Goal: Task Accomplishment & Management: Complete application form

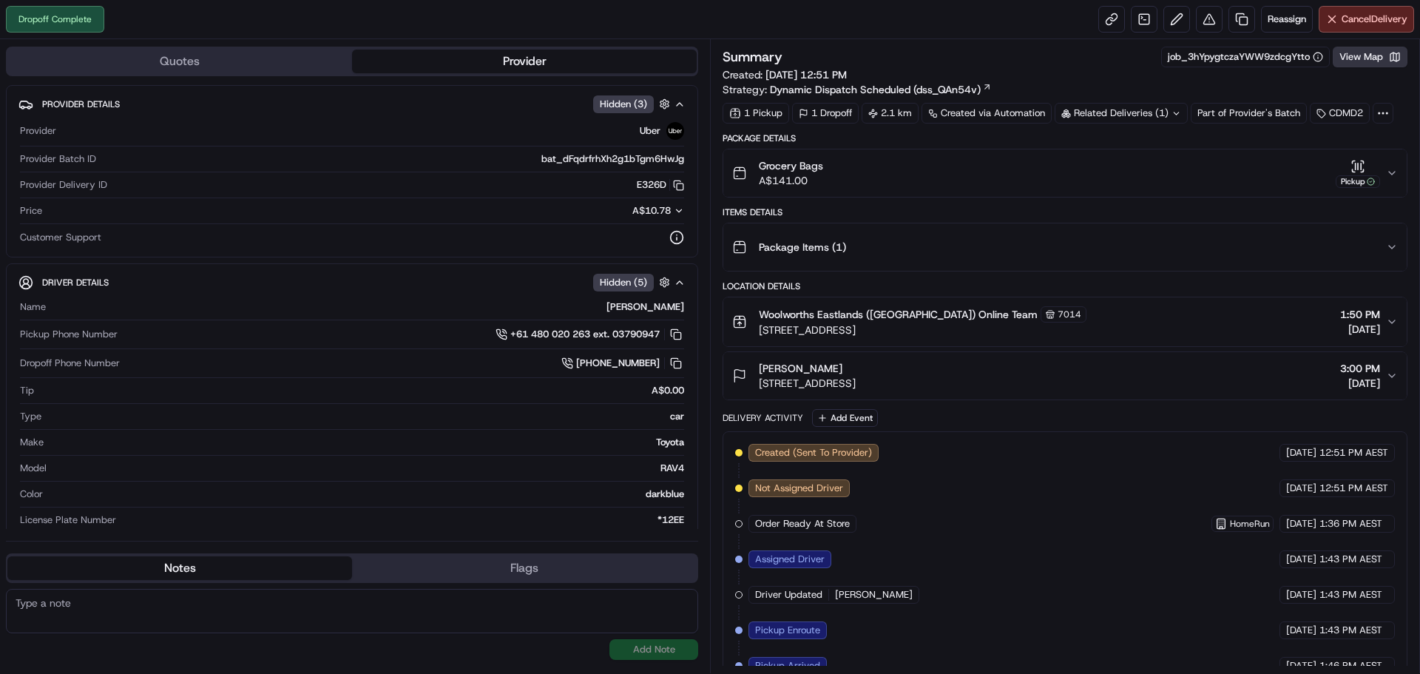
click at [1387, 55] on button "View Map" at bounding box center [1369, 57] width 75 height 21
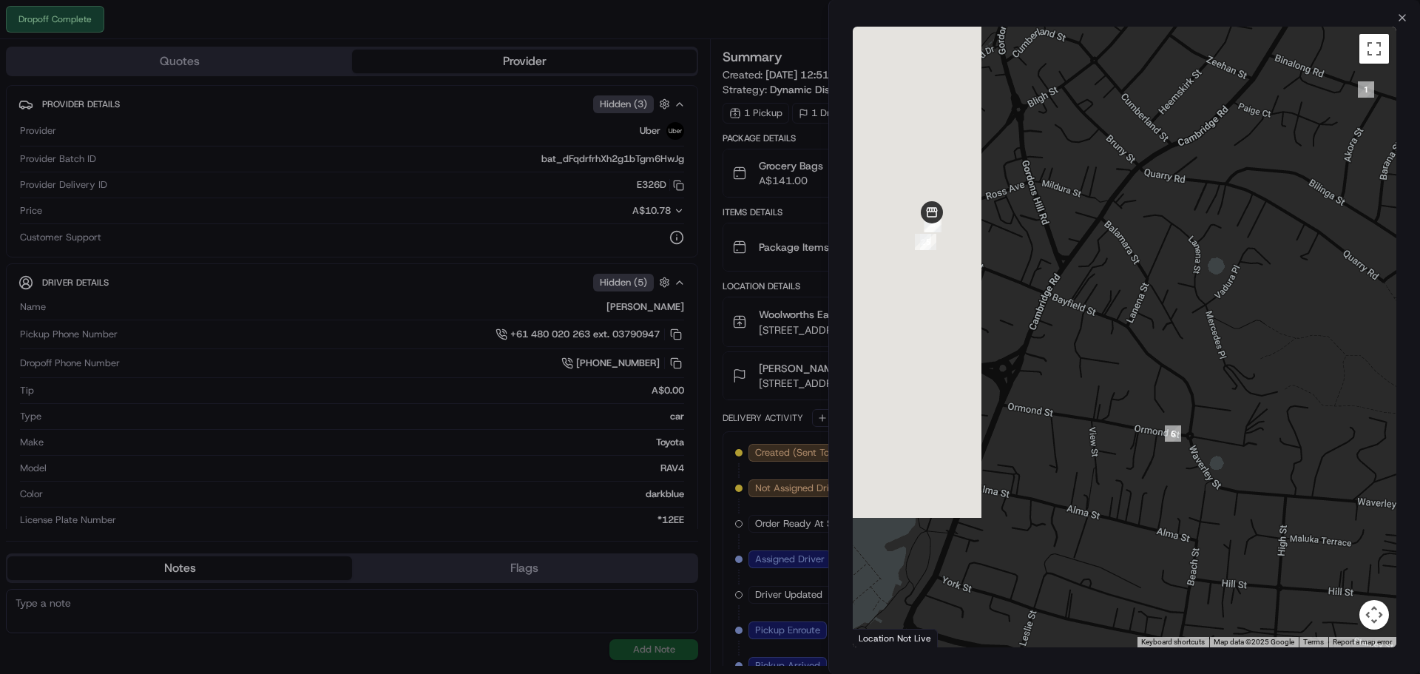
drag, startPoint x: 993, startPoint y: 293, endPoint x: 1207, endPoint y: 356, distance: 223.4
click at [1207, 356] on div at bounding box center [1123, 337] width 543 height 620
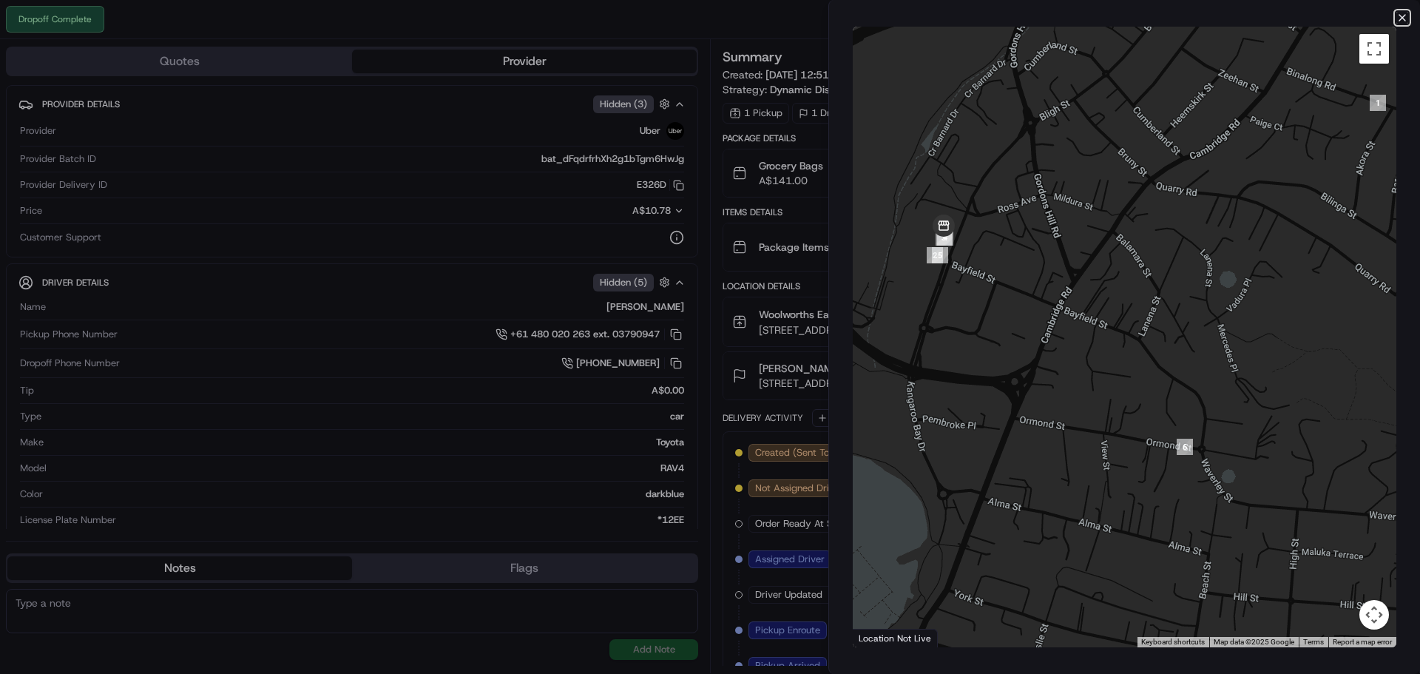
click at [1402, 21] on icon "button" at bounding box center [1402, 18] width 12 height 12
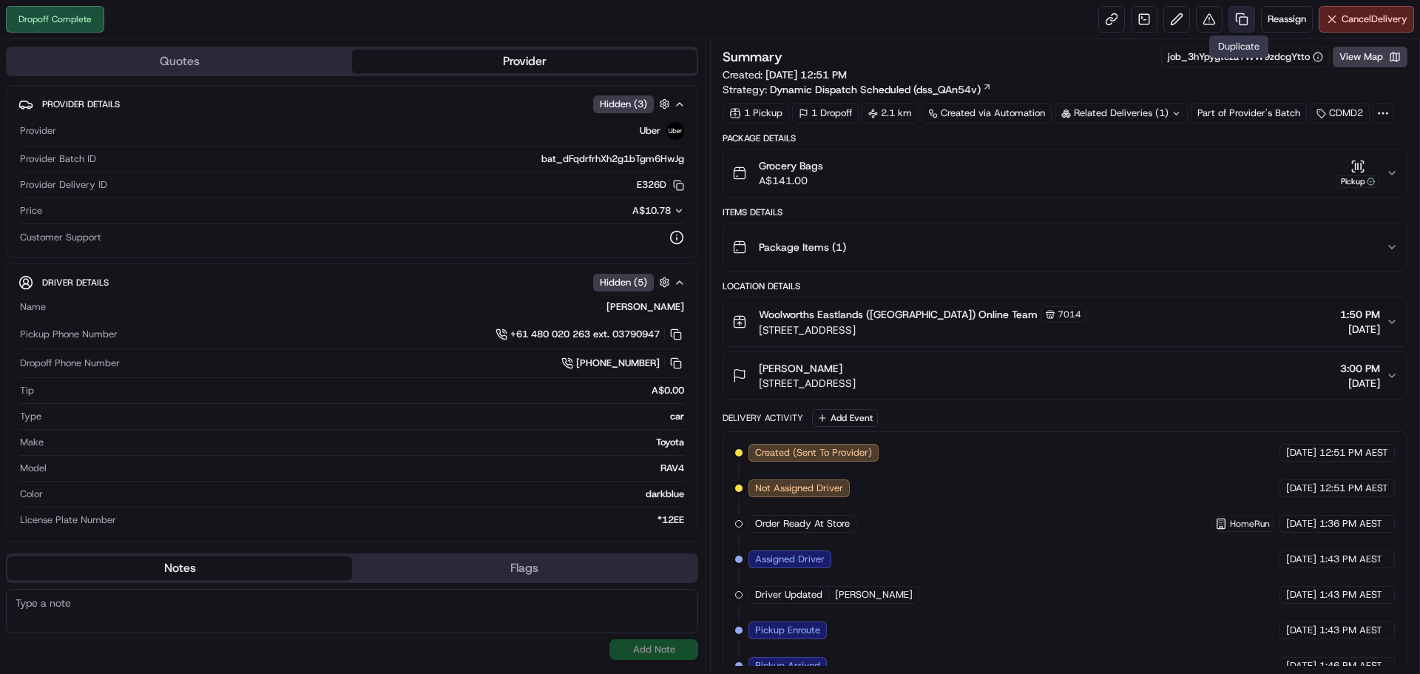
click at [1232, 14] on link at bounding box center [1241, 19] width 27 height 27
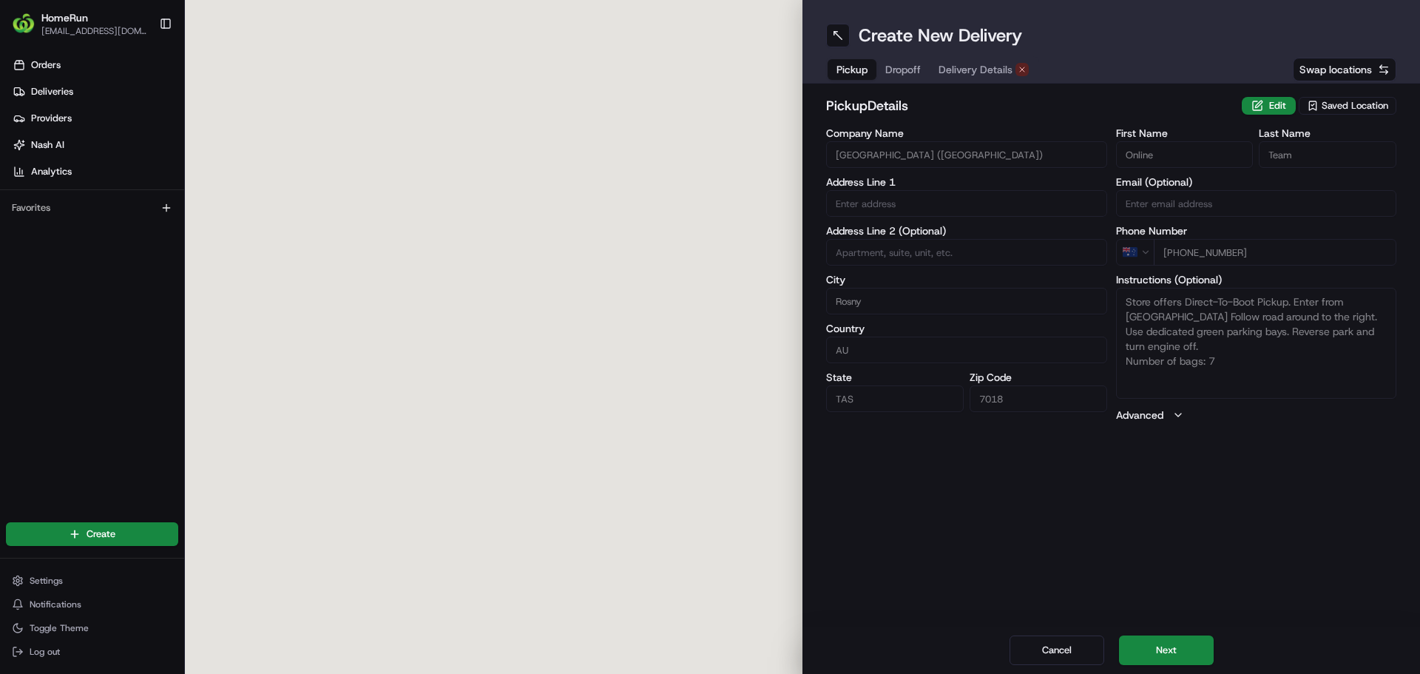
type input "26 Bligh Street"
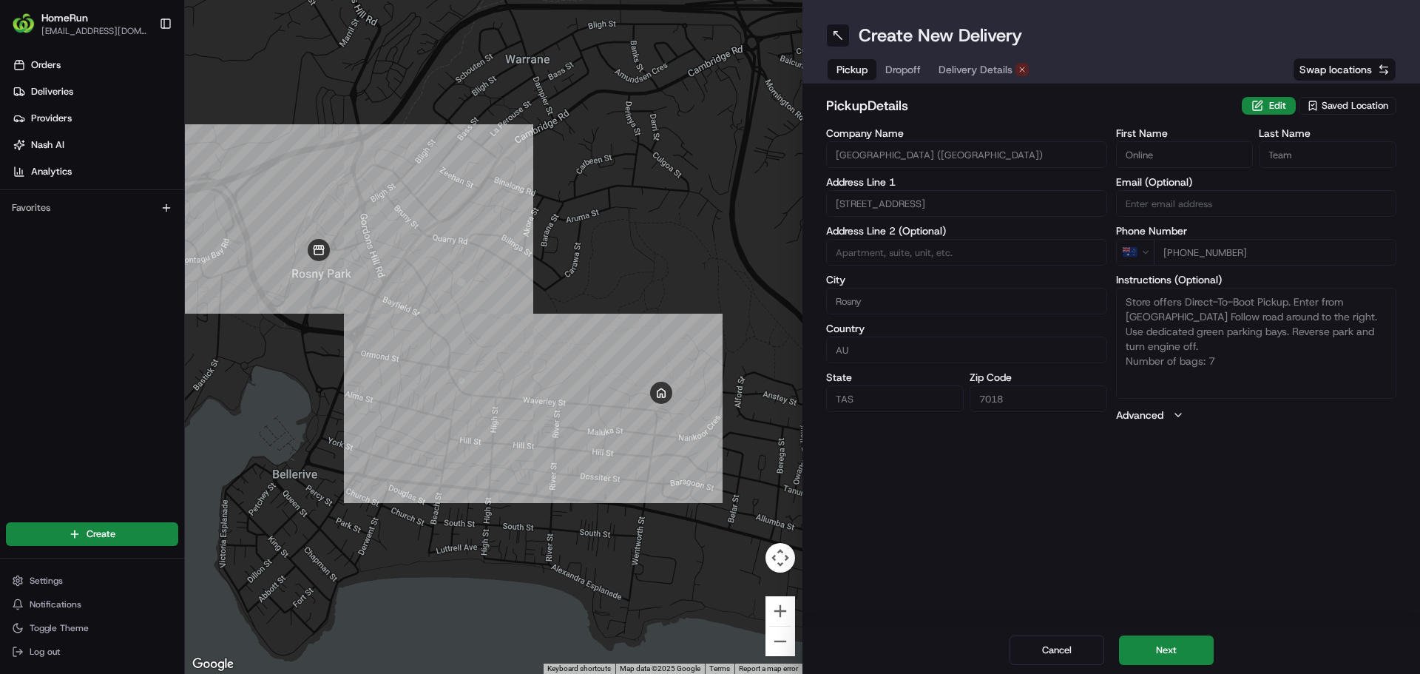
click at [1131, 632] on div "Cancel Next" at bounding box center [1110, 649] width 617 height 47
click at [1132, 648] on button "Next" at bounding box center [1166, 650] width 95 height 30
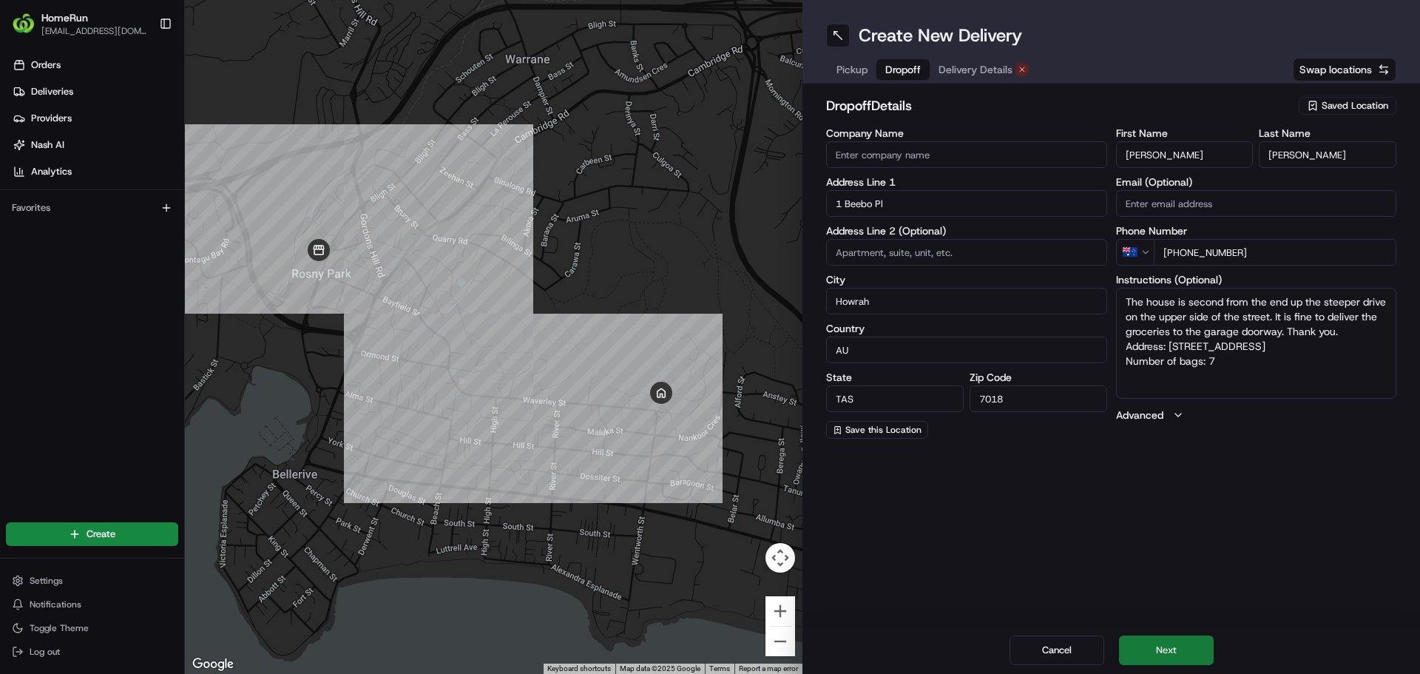
click at [1144, 652] on button "Next" at bounding box center [1166, 650] width 95 height 30
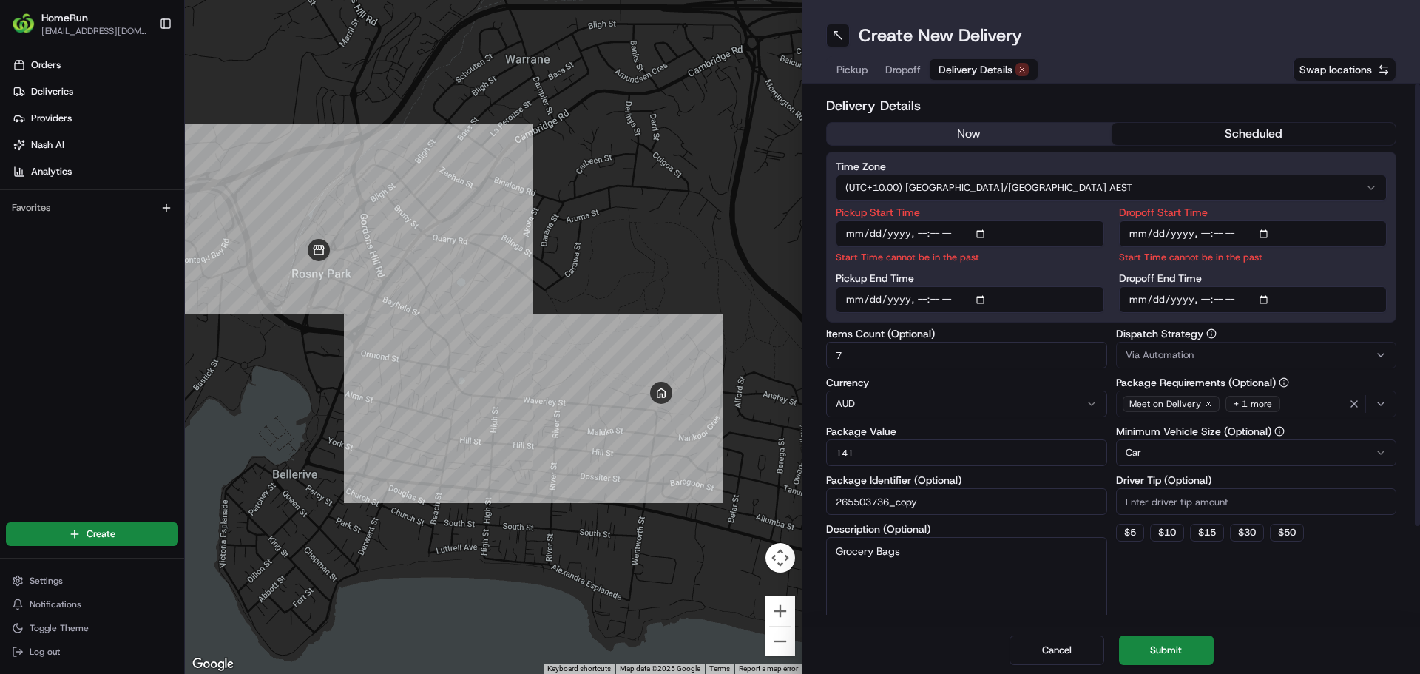
click at [1039, 138] on button "now" at bounding box center [969, 134] width 285 height 22
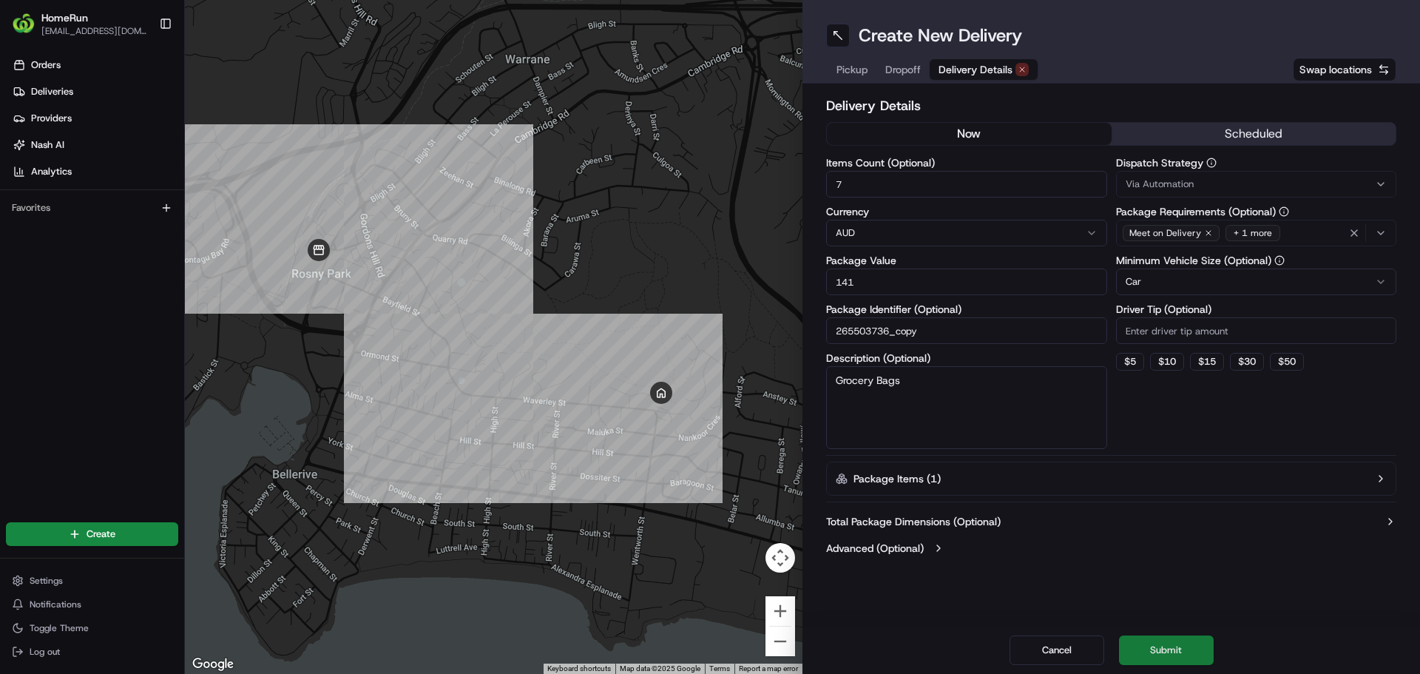
click at [1163, 642] on button "Submit" at bounding box center [1166, 650] width 95 height 30
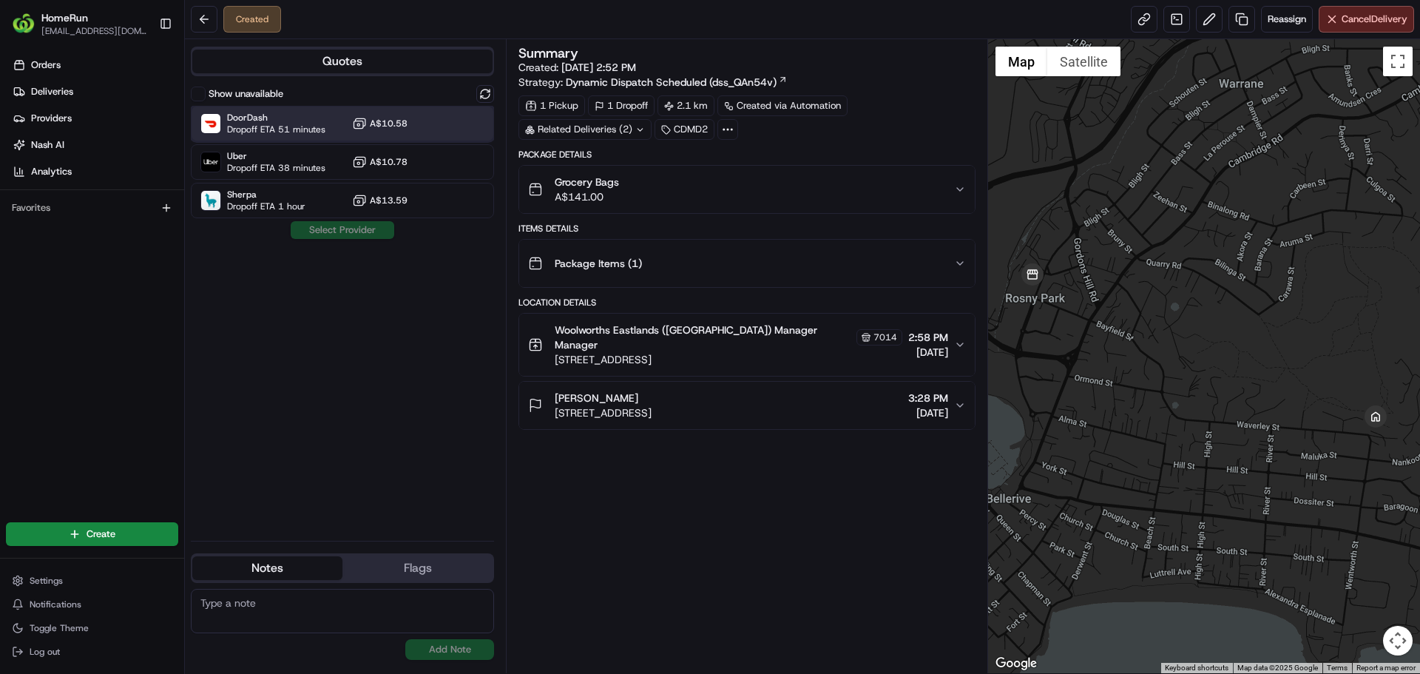
click at [304, 126] on span "Dropoff ETA 51 minutes" at bounding box center [276, 129] width 98 height 12
click at [341, 234] on button "Assign Provider" at bounding box center [342, 230] width 105 height 18
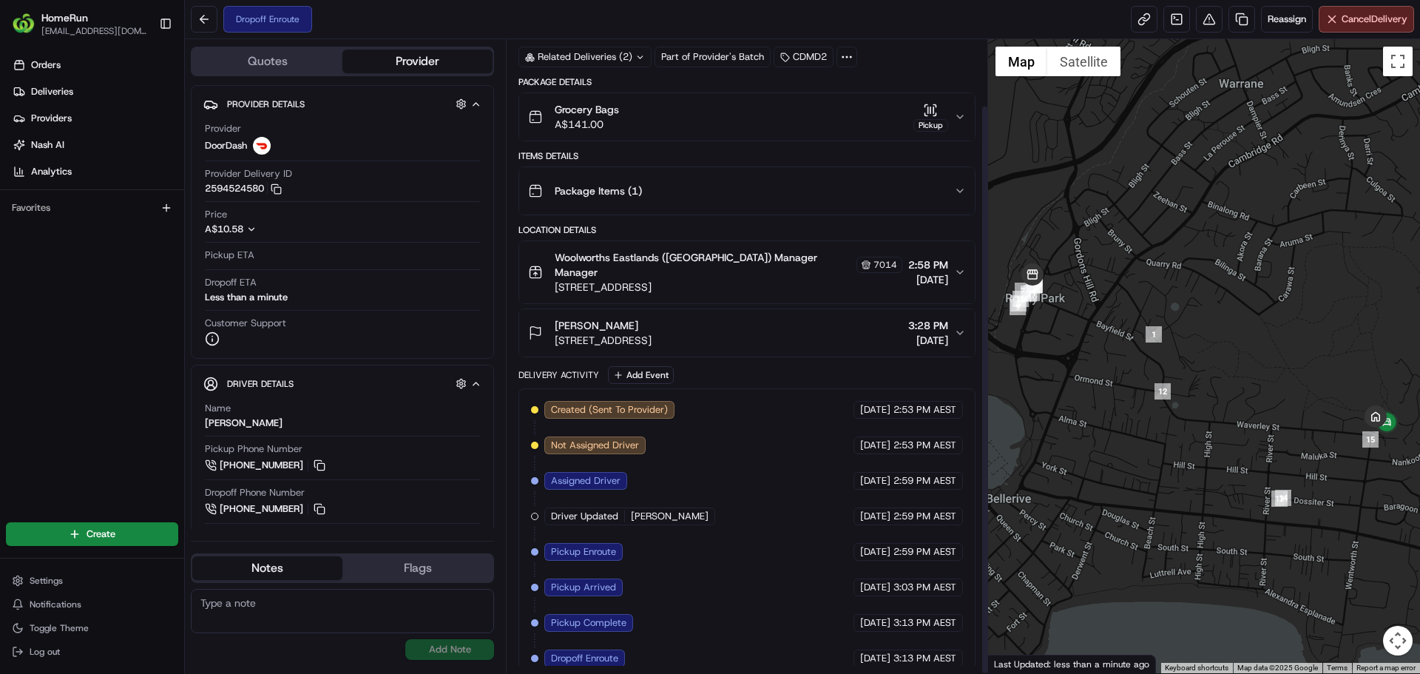
scroll to position [73, 0]
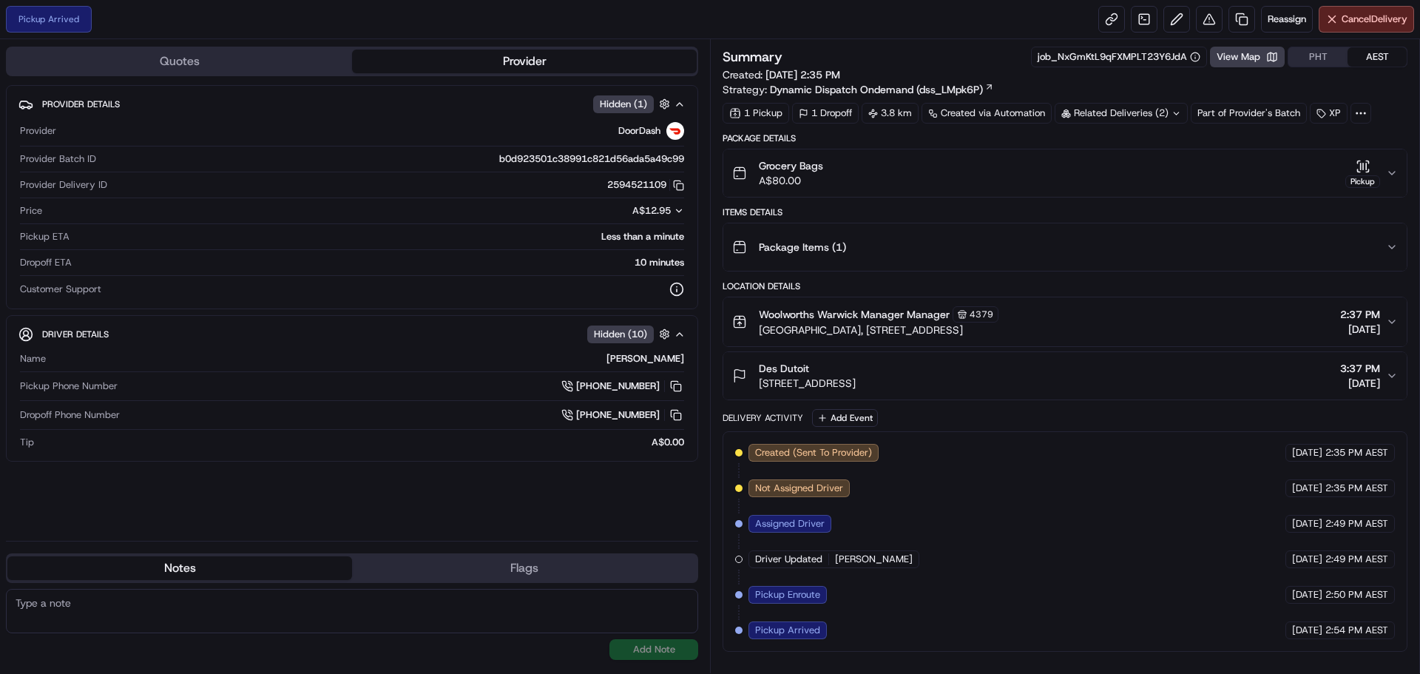
click at [1391, 169] on icon "button" at bounding box center [1392, 173] width 12 height 12
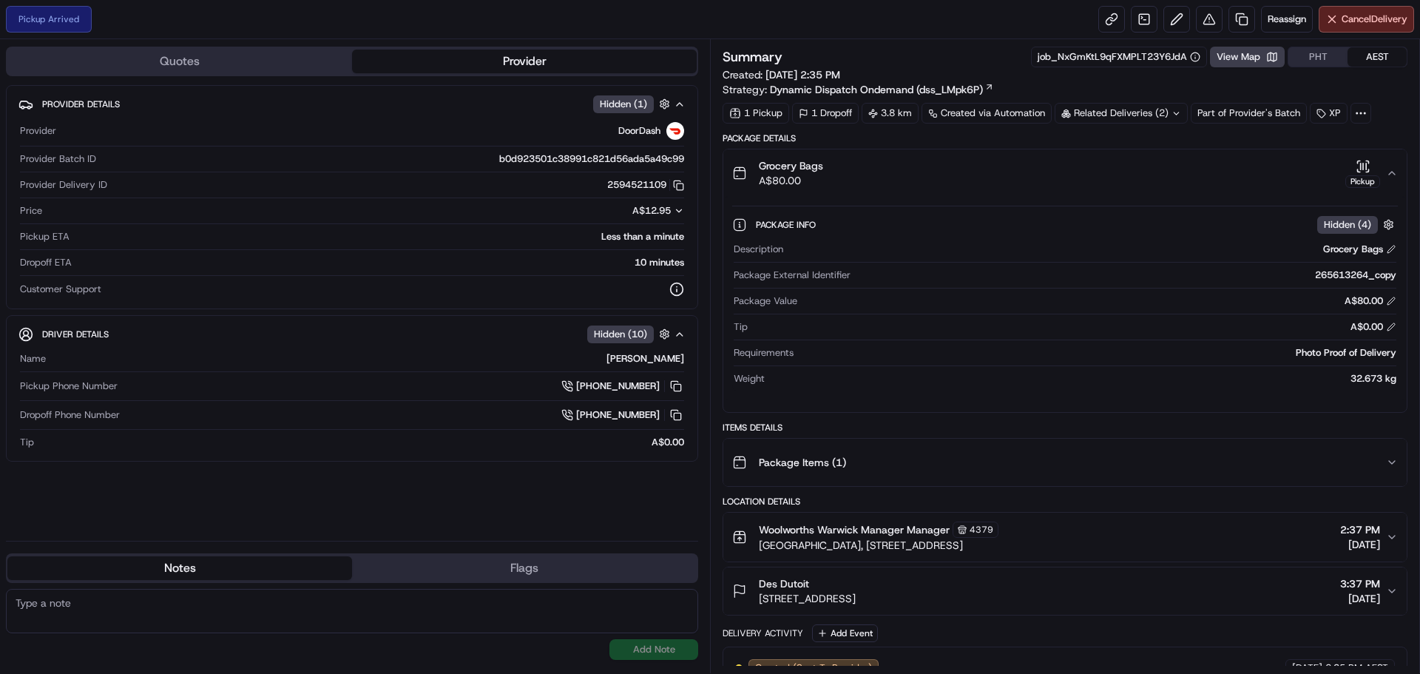
click at [1383, 172] on div "Grocery Bags A$80.00 Pickup" at bounding box center [1059, 173] width 654 height 30
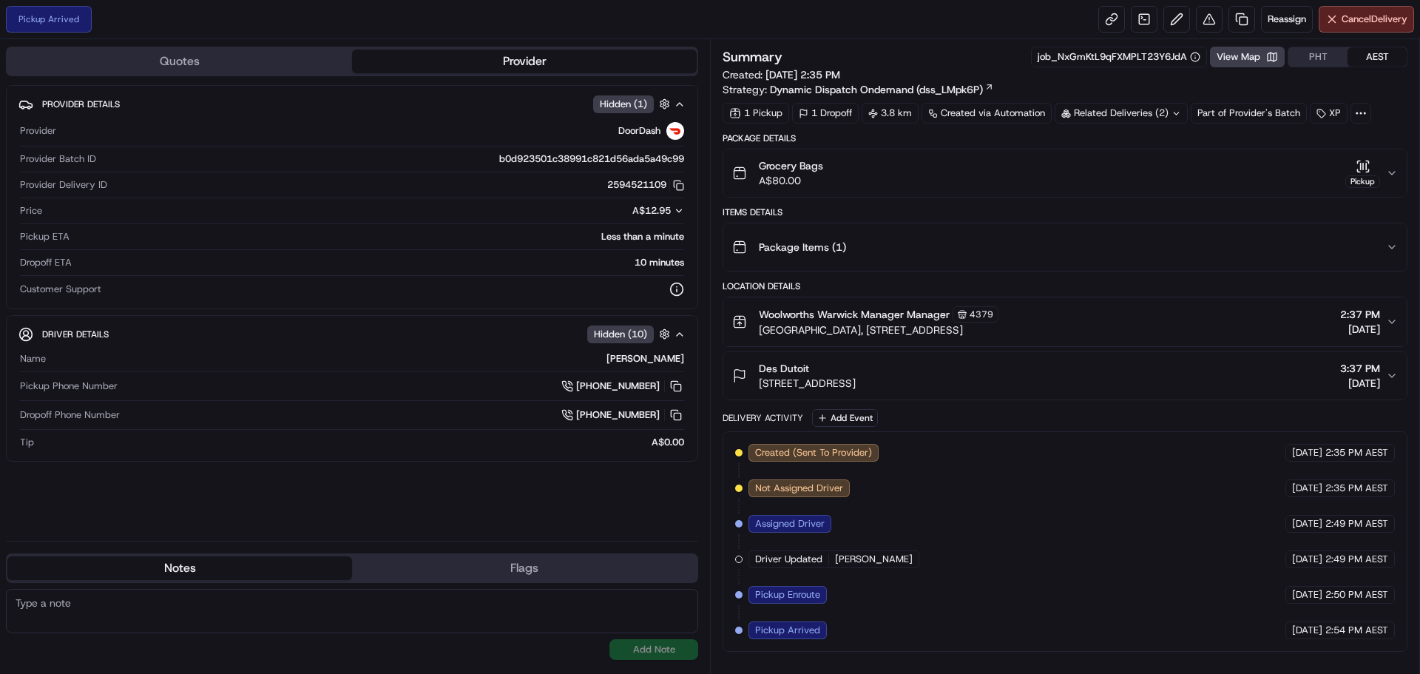
click at [1357, 172] on icon "button" at bounding box center [1358, 170] width 2 height 2
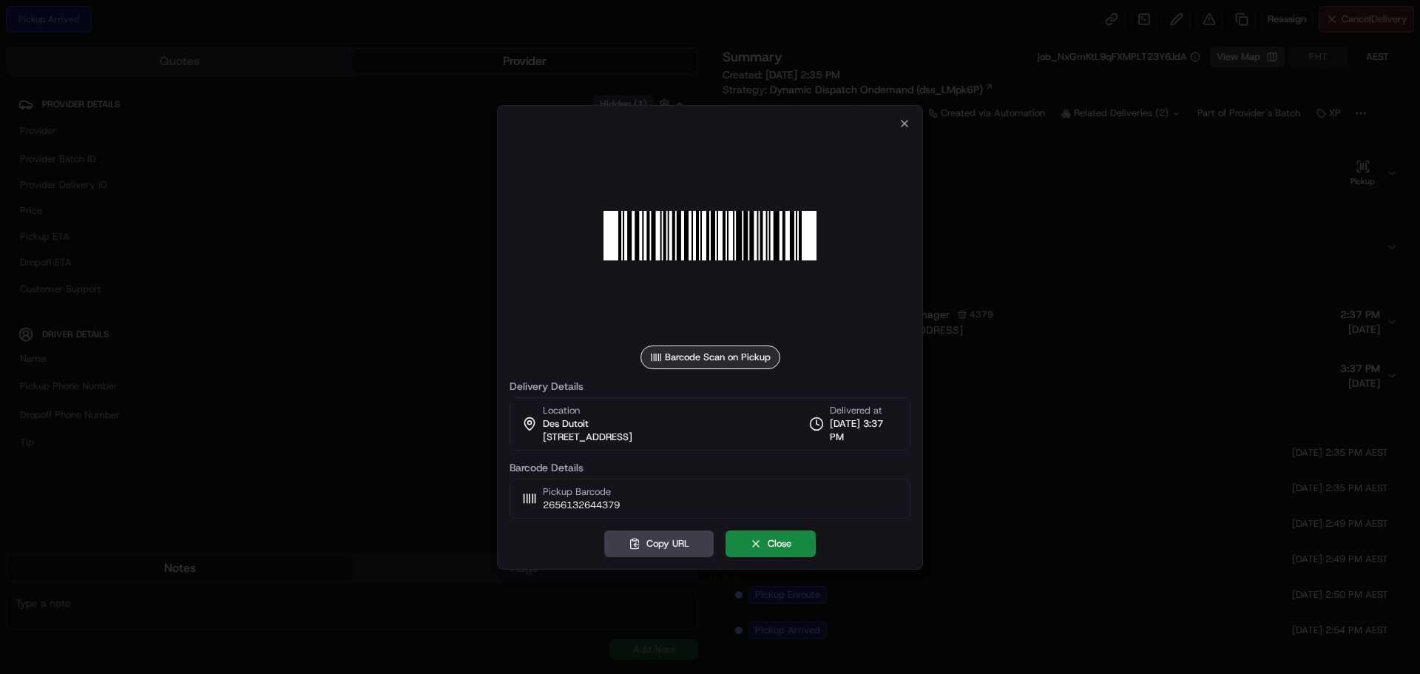
click at [572, 509] on span "2656132644379" at bounding box center [581, 504] width 77 height 13
click at [905, 122] on icon "button" at bounding box center [904, 124] width 6 height 6
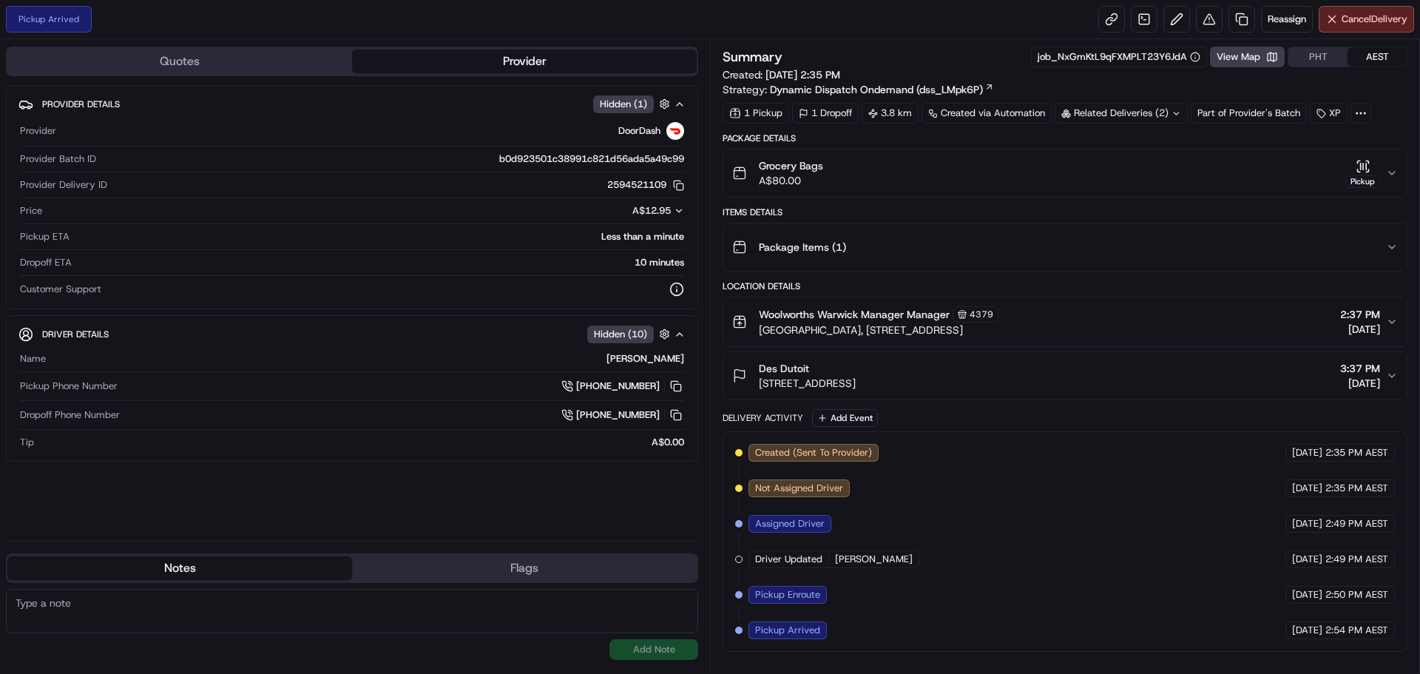
click at [1377, 172] on div "Pickup" at bounding box center [1362, 173] width 35 height 29
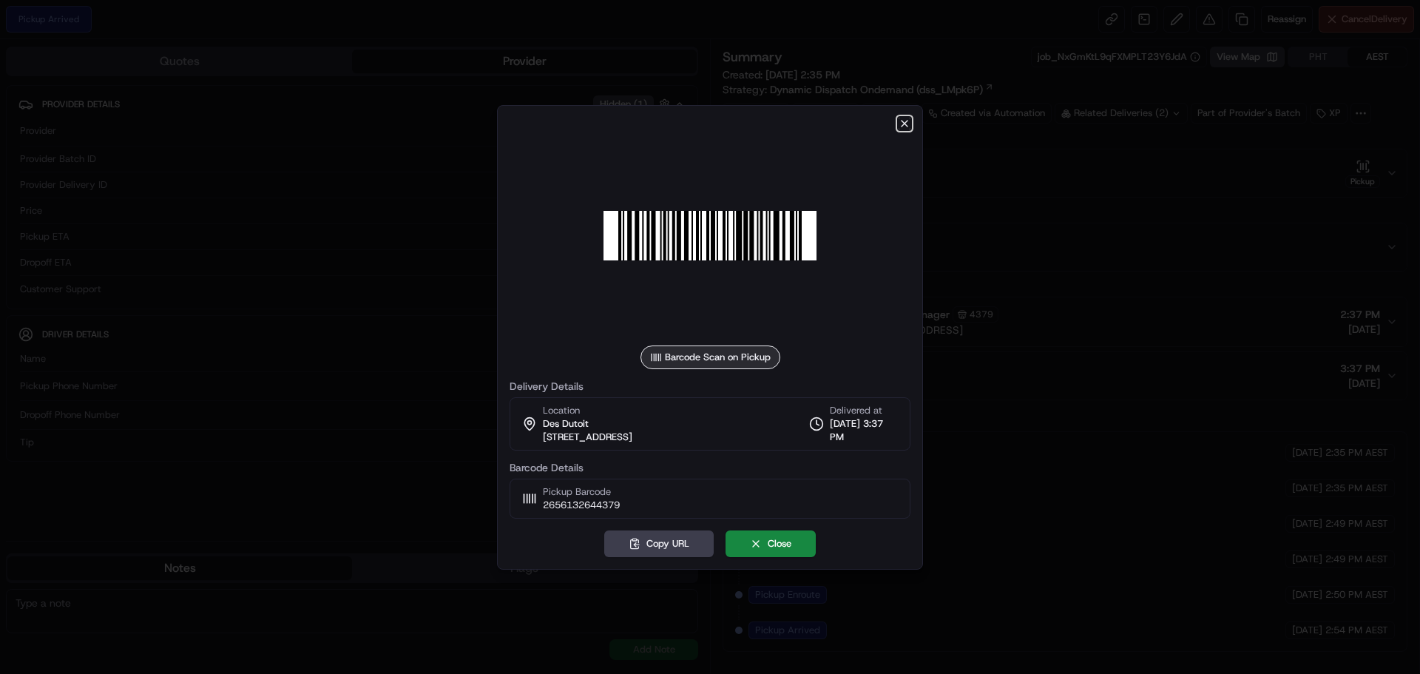
click at [903, 127] on icon "button" at bounding box center [904, 124] width 12 height 12
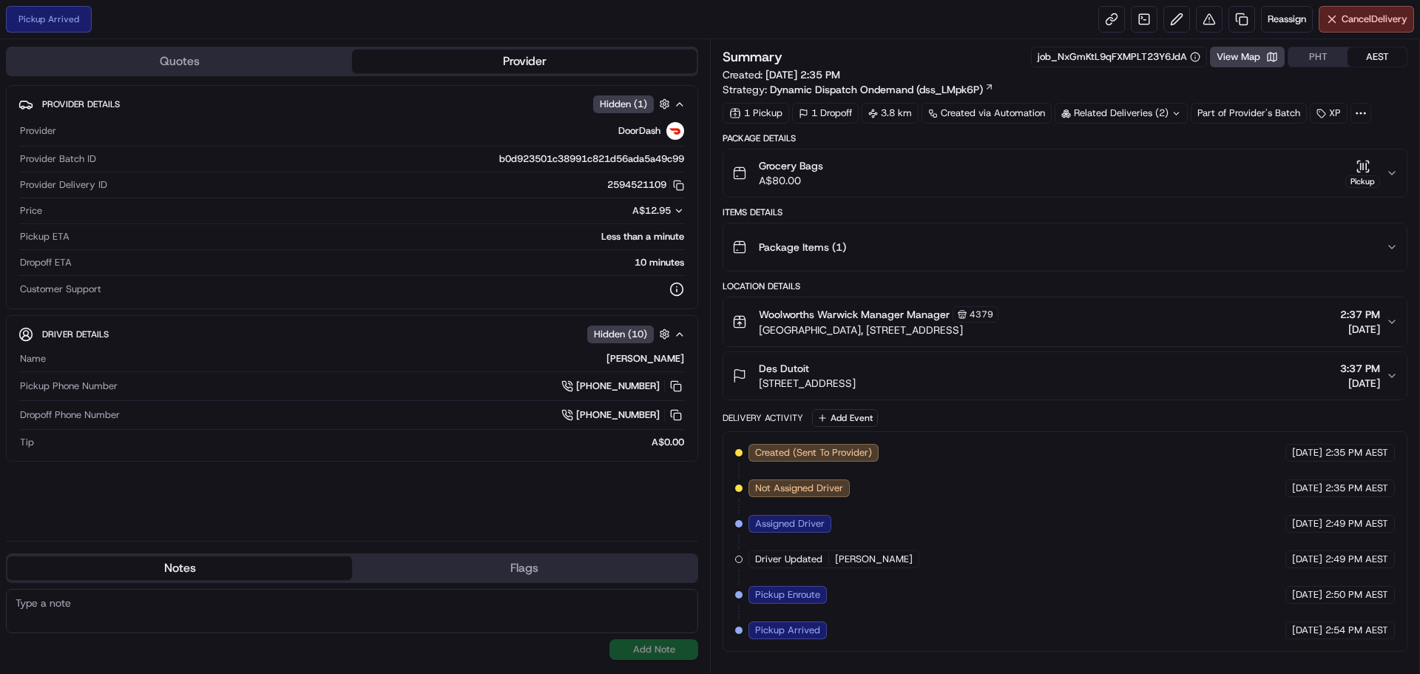
click at [1394, 170] on icon "button" at bounding box center [1392, 173] width 12 height 12
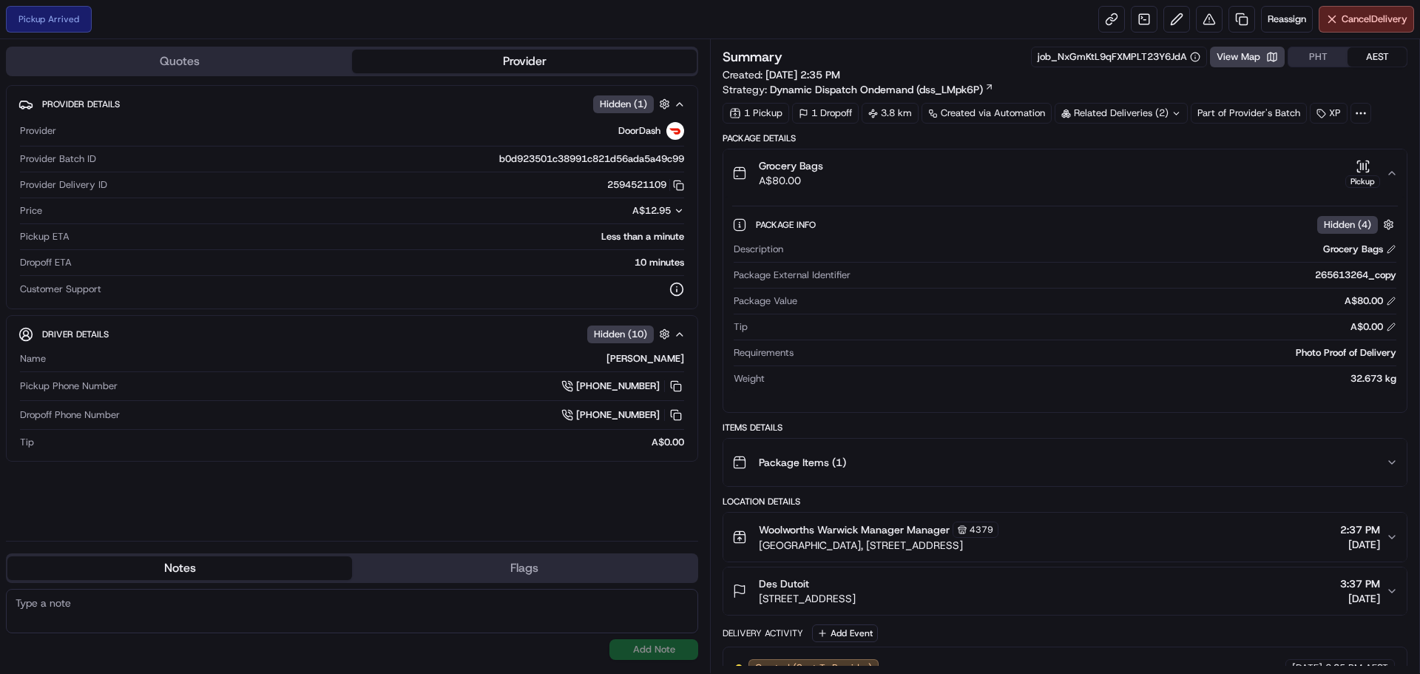
click at [1361, 170] on icon "button" at bounding box center [1362, 166] width 15 height 15
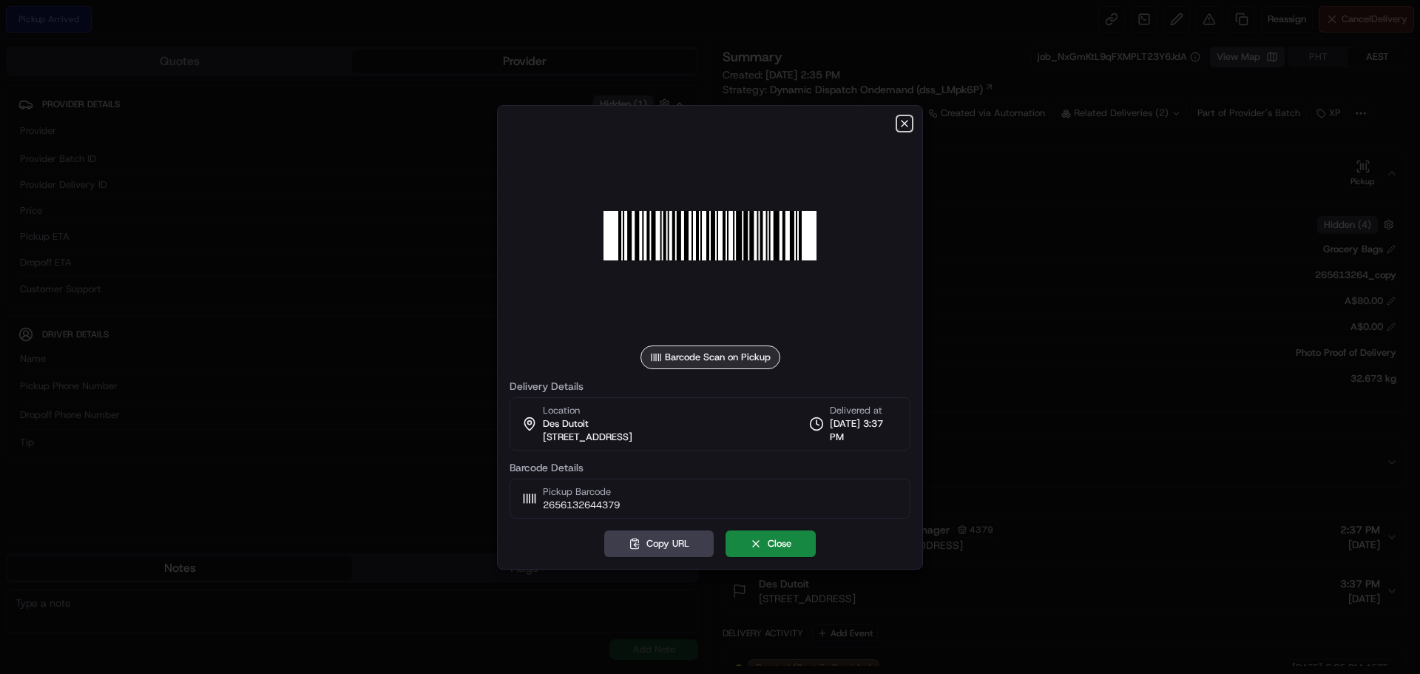
click at [901, 124] on icon "button" at bounding box center [904, 124] width 12 height 12
